Goal: Task Accomplishment & Management: Manage account settings

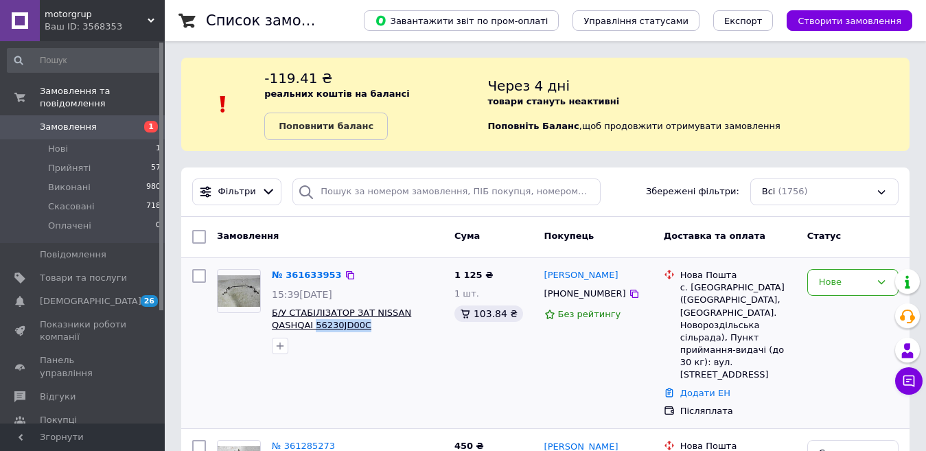
drag, startPoint x: 327, startPoint y: 328, endPoint x: 273, endPoint y: 328, distance: 54.3
click at [273, 328] on span "Б/У СТАБІЛІЗАТОР ЗАТ NISSAN QASHQAI 56230JD00C" at bounding box center [358, 319] width 172 height 25
copy span "56230JD00C"
click at [238, 291] on img at bounding box center [239, 291] width 43 height 32
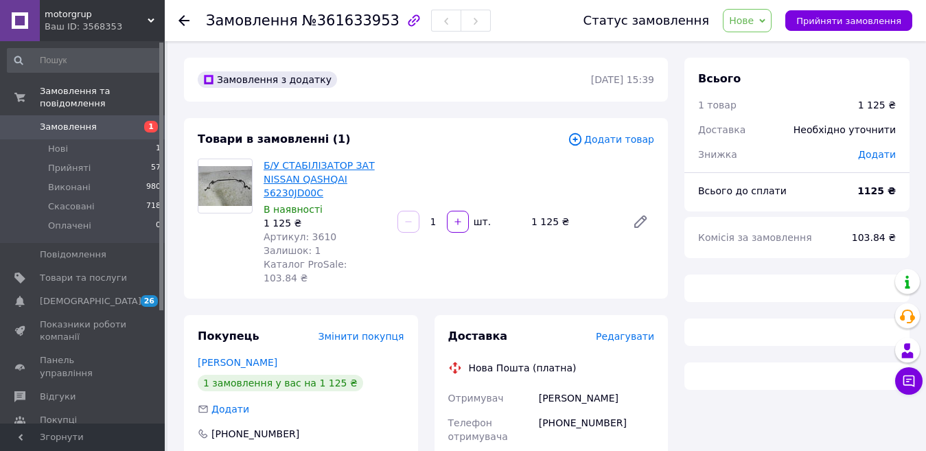
click at [278, 179] on link "Б/У СТАБІЛІЗАТОР ЗАТ NISSAN QASHQAI 56230JD00C" at bounding box center [319, 179] width 111 height 38
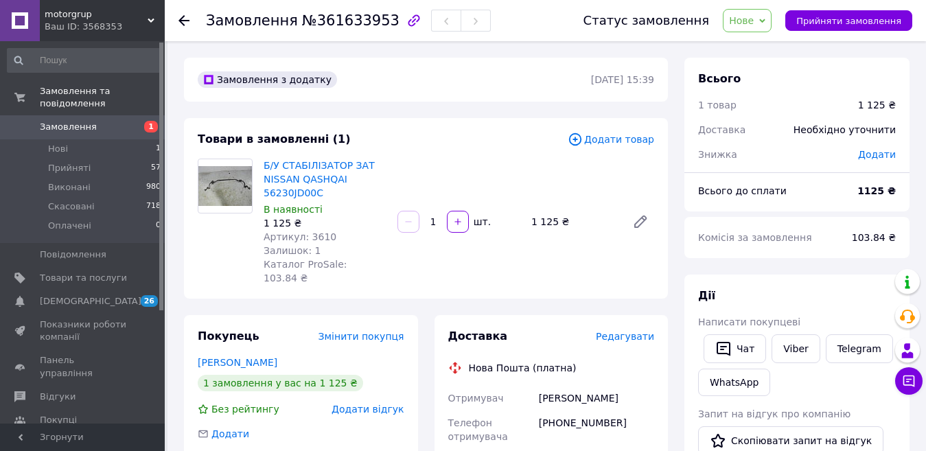
click at [69, 121] on span "Замовлення" at bounding box center [68, 127] width 57 height 12
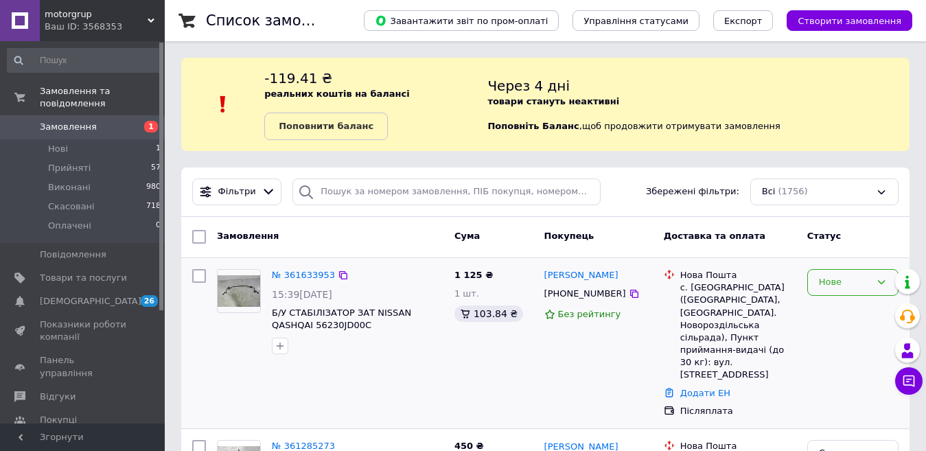
click at [830, 275] on div "Нове" at bounding box center [845, 282] width 52 height 14
click at [843, 361] on li "Скасовано" at bounding box center [853, 361] width 90 height 25
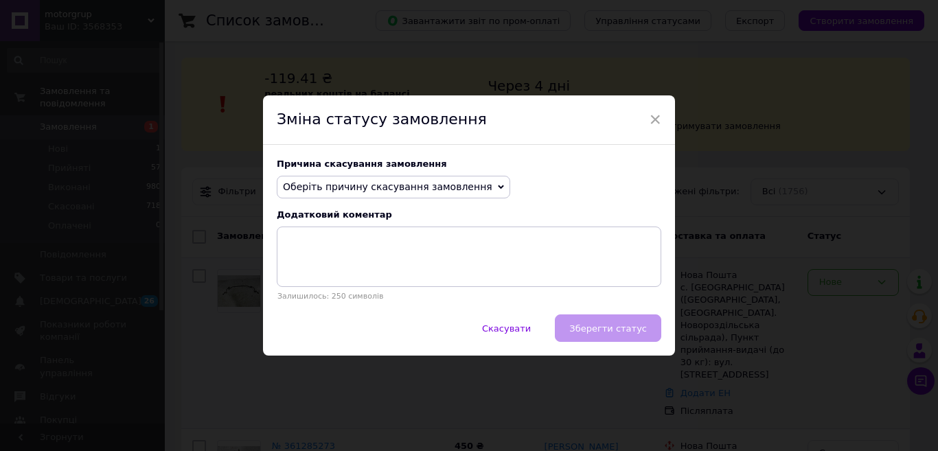
click at [448, 190] on span "Оберіть причину скасування замовлення" at bounding box center [387, 186] width 209 height 11
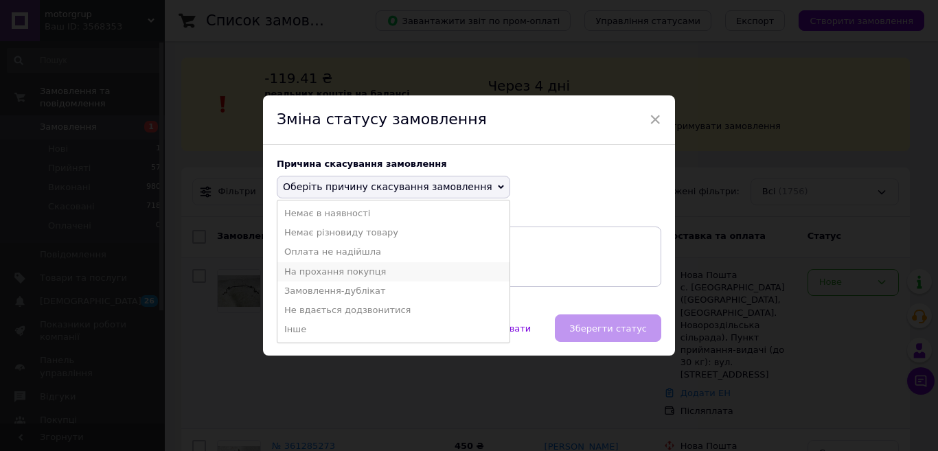
click at [378, 265] on li "На прохання покупця" at bounding box center [393, 271] width 232 height 19
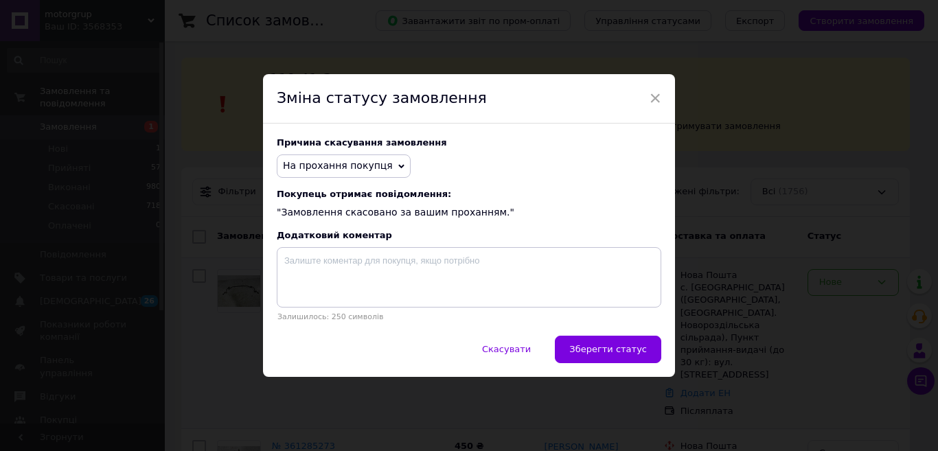
click at [597, 354] on span "Зберегти статус" at bounding box center [608, 349] width 78 height 10
